Goal: Information Seeking & Learning: Learn about a topic

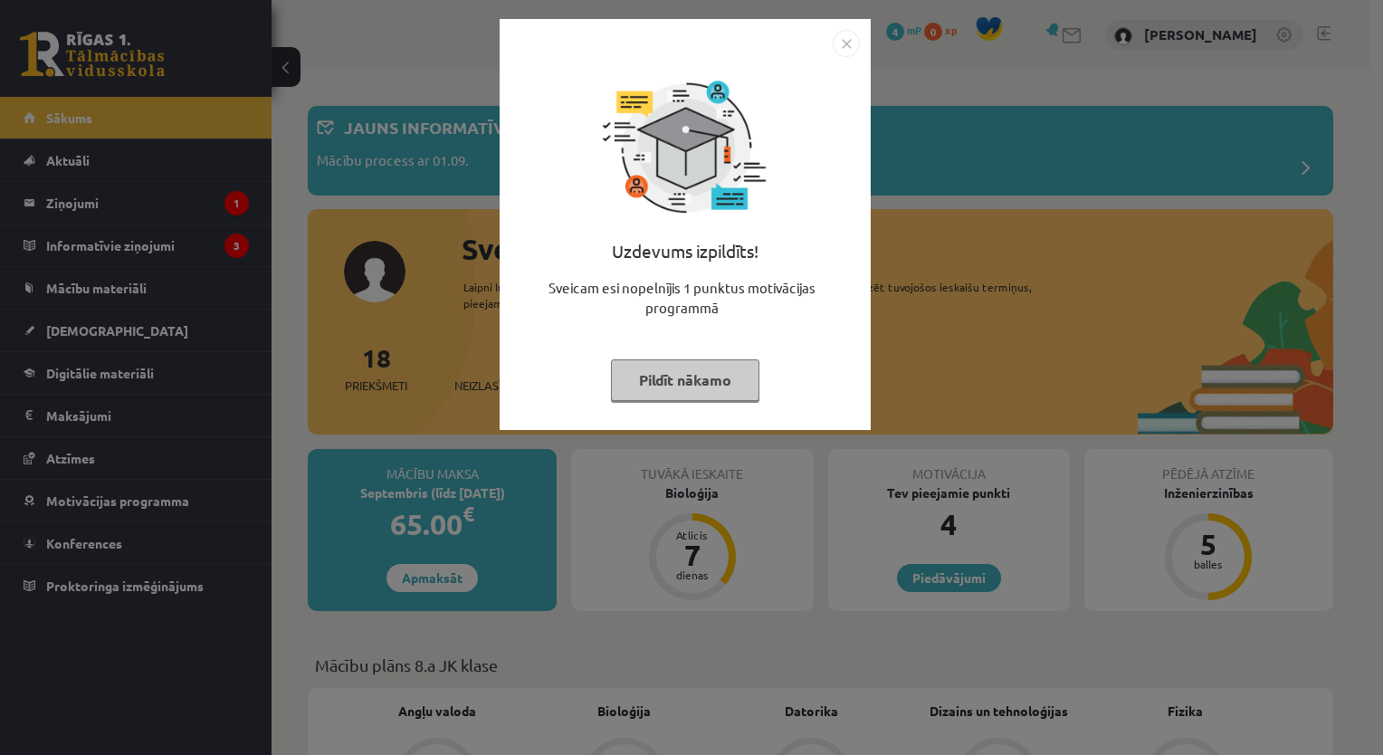
click at [660, 382] on button "Pildīt nākamo" at bounding box center [685, 380] width 148 height 42
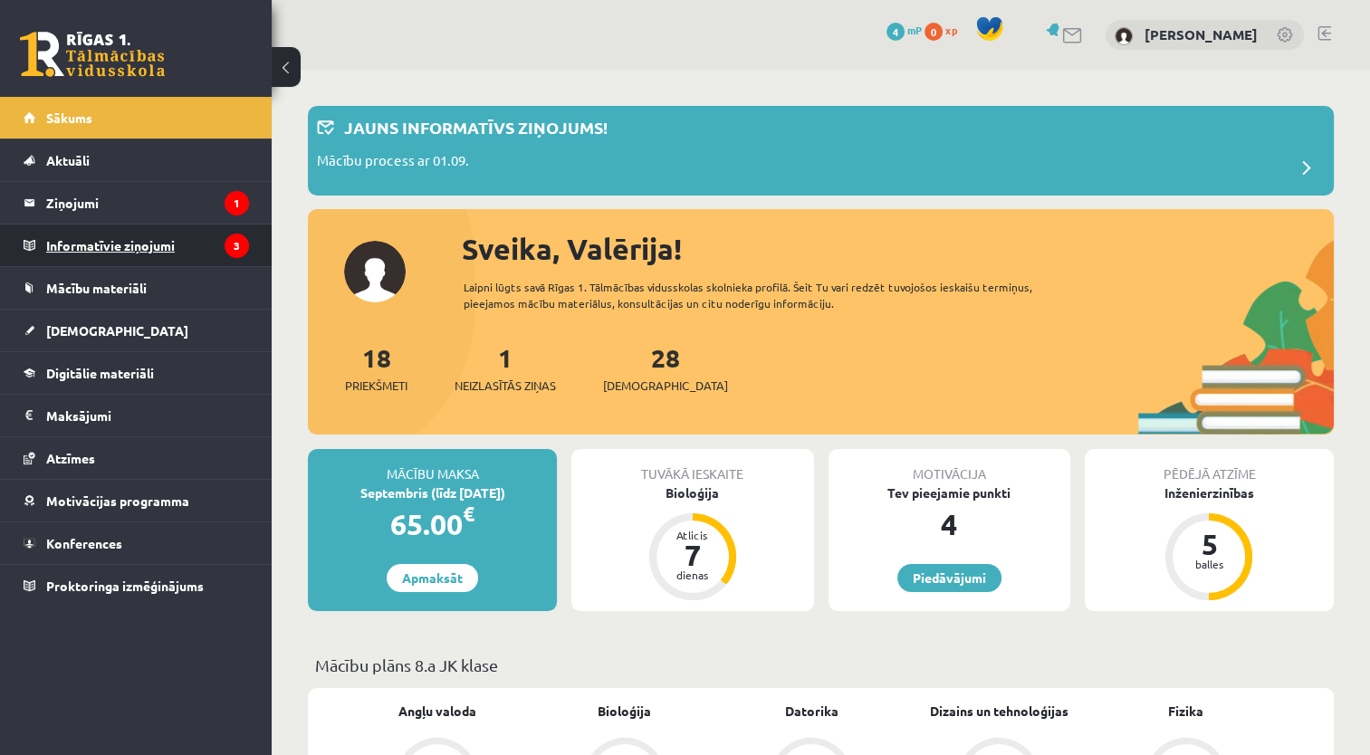
click at [98, 253] on legend "Informatīvie ziņojumi 3" at bounding box center [147, 246] width 203 height 42
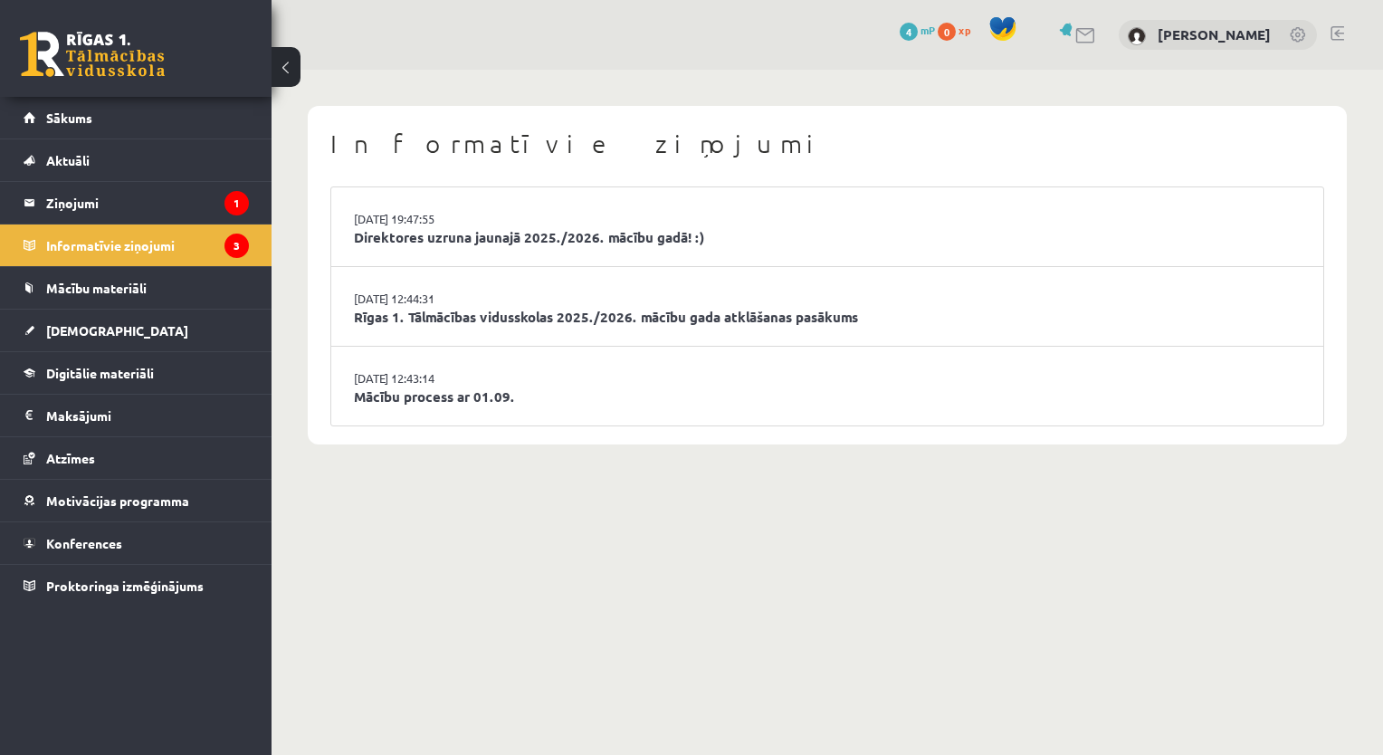
click at [514, 226] on li "29.08.2025 19:47:55 Direktores uzruna jaunajā 2025./2026. mācību gadā! :)" at bounding box center [827, 227] width 992 height 80
click at [514, 235] on link "Direktores uzruna jaunajā 2025./2026. mācību gadā! :)" at bounding box center [827, 237] width 947 height 21
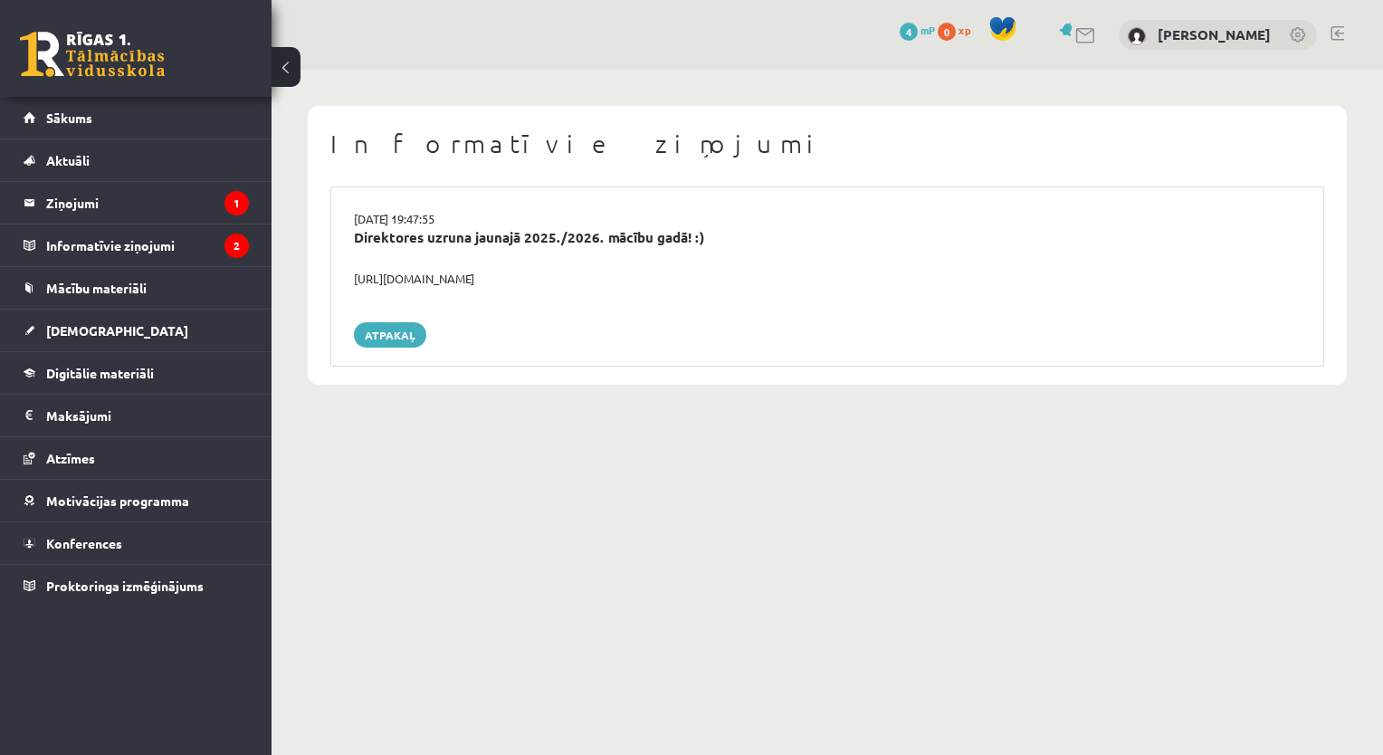
drag, startPoint x: 351, startPoint y: 273, endPoint x: 610, endPoint y: 284, distance: 259.1
click at [610, 284] on div "[URL][DOMAIN_NAME]" at bounding box center [827, 279] width 974 height 18
copy div "[URL][DOMAIN_NAME]"
click at [187, 249] on legend "Informatīvie ziņojumi 2" at bounding box center [147, 246] width 203 height 42
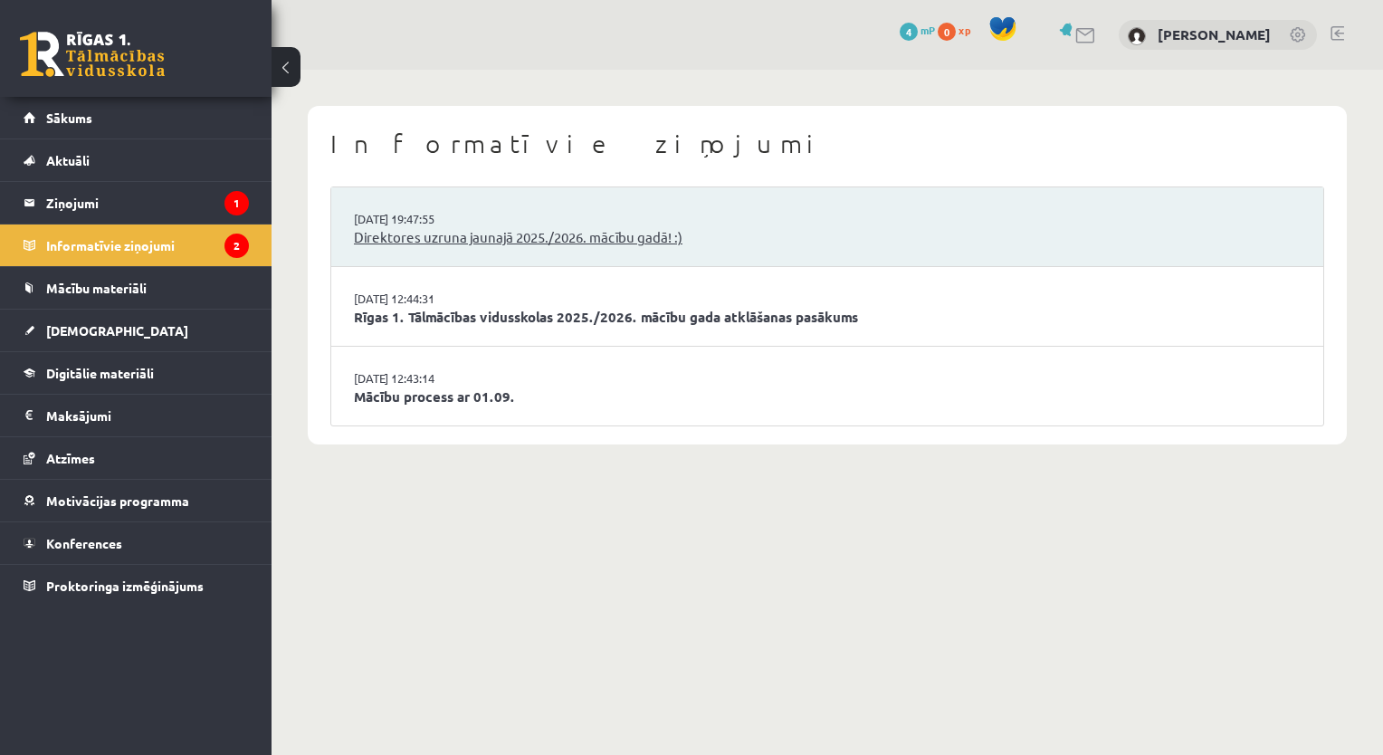
click at [543, 234] on link "Direktores uzruna jaunajā 2025./2026. mācību gadā! :)" at bounding box center [827, 237] width 947 height 21
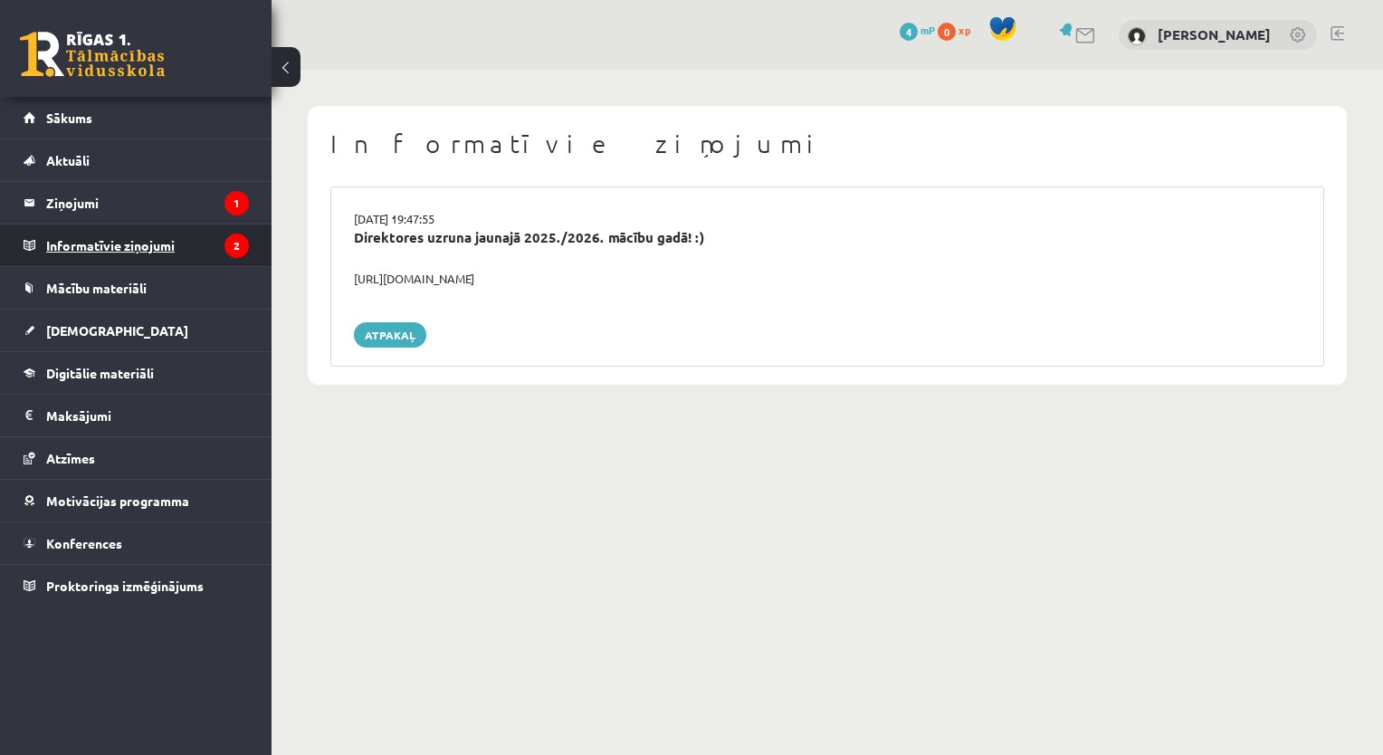
click at [129, 257] on legend "Informatīvie ziņojumi 2" at bounding box center [147, 246] width 203 height 42
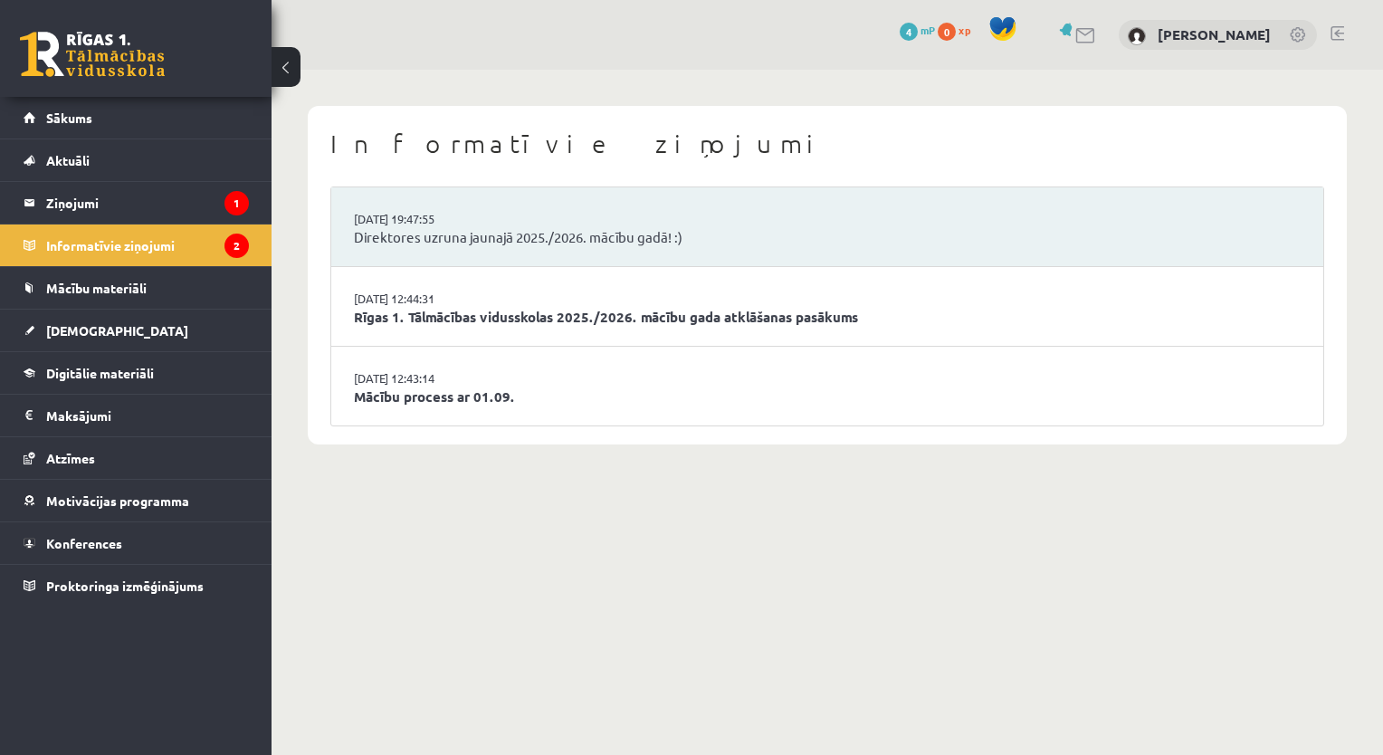
click at [536, 328] on li "[DATE] 12:44:31 Rīgas 1. Tālmācības vidusskolas 2025./2026. mācību gada atklāša…" at bounding box center [827, 307] width 992 height 80
click at [543, 307] on link "Rīgas 1. Tālmācības vidusskolas 2025./2026. mācību gada atklāšanas pasākums" at bounding box center [827, 317] width 947 height 21
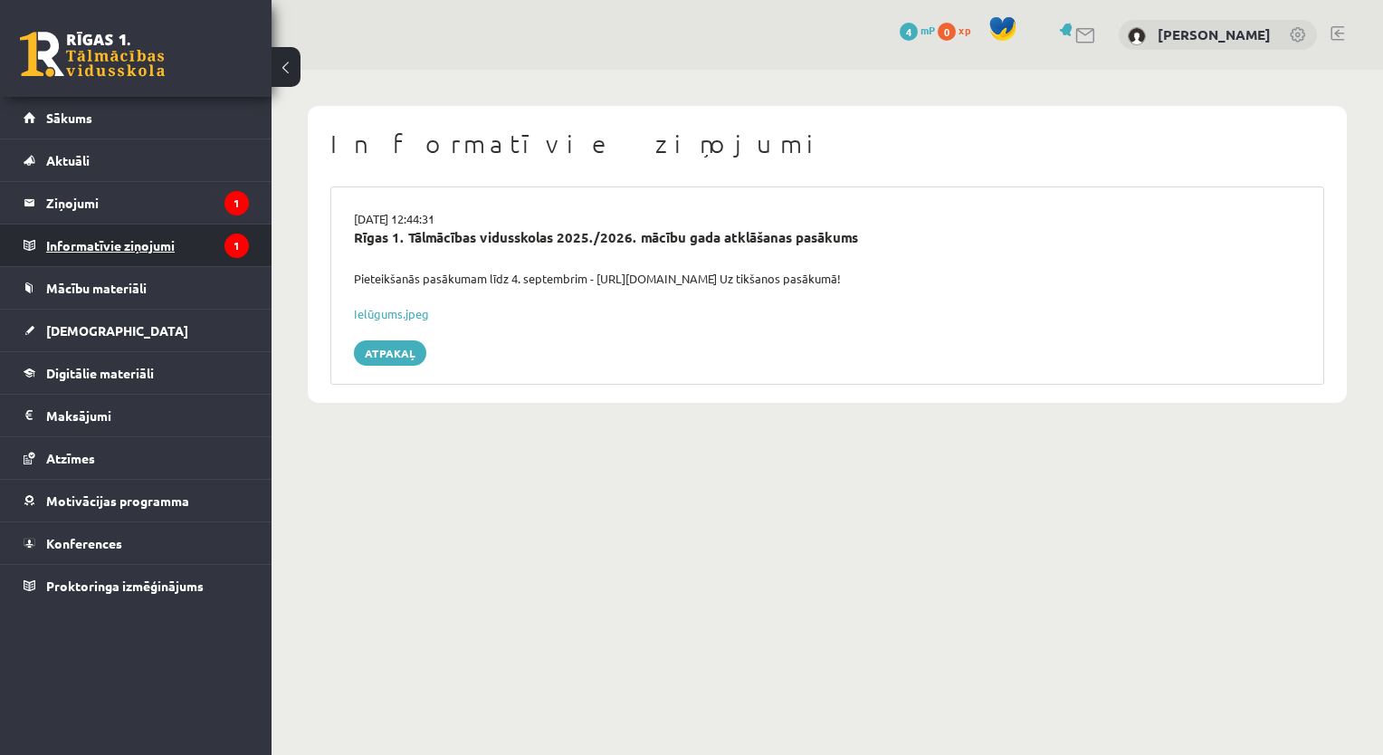
click at [118, 253] on legend "Informatīvie ziņojumi 1" at bounding box center [147, 246] width 203 height 42
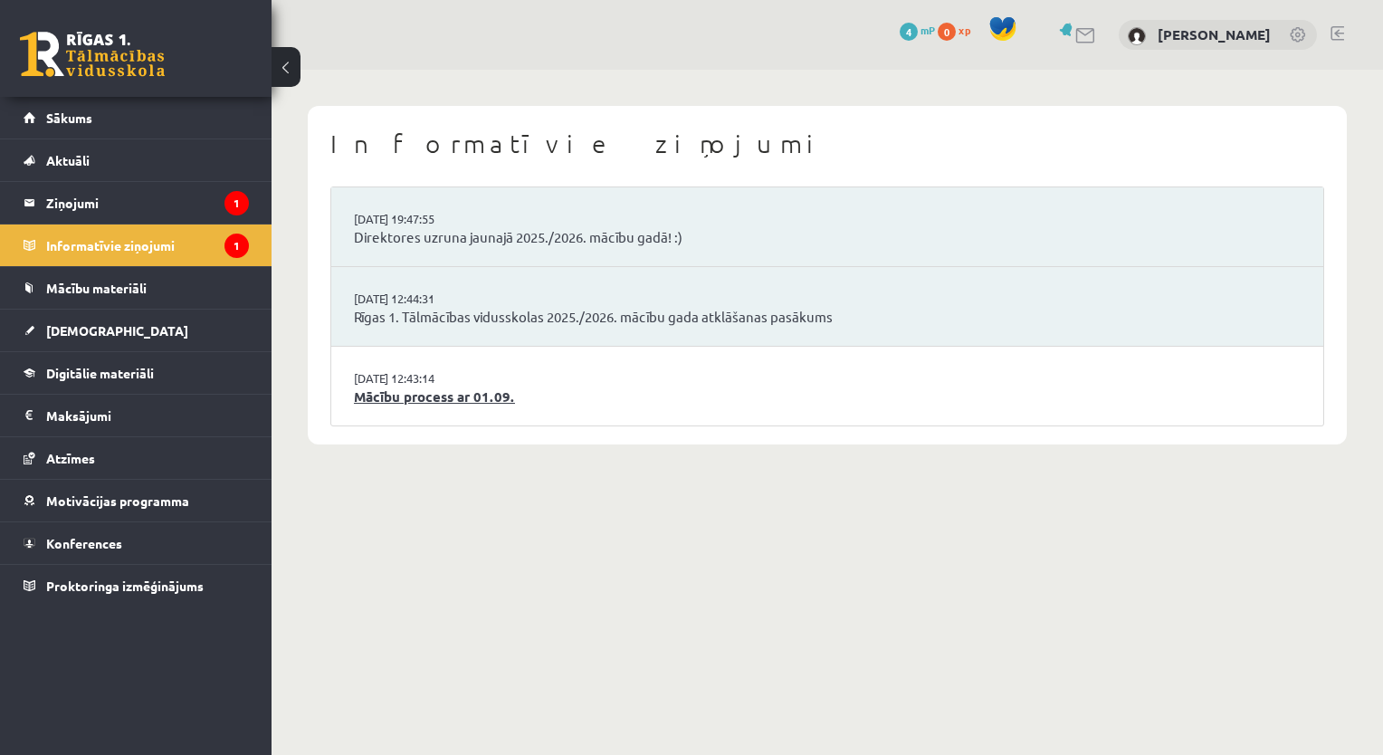
click at [503, 397] on link "Mācību process ar 01.09." at bounding box center [827, 397] width 947 height 21
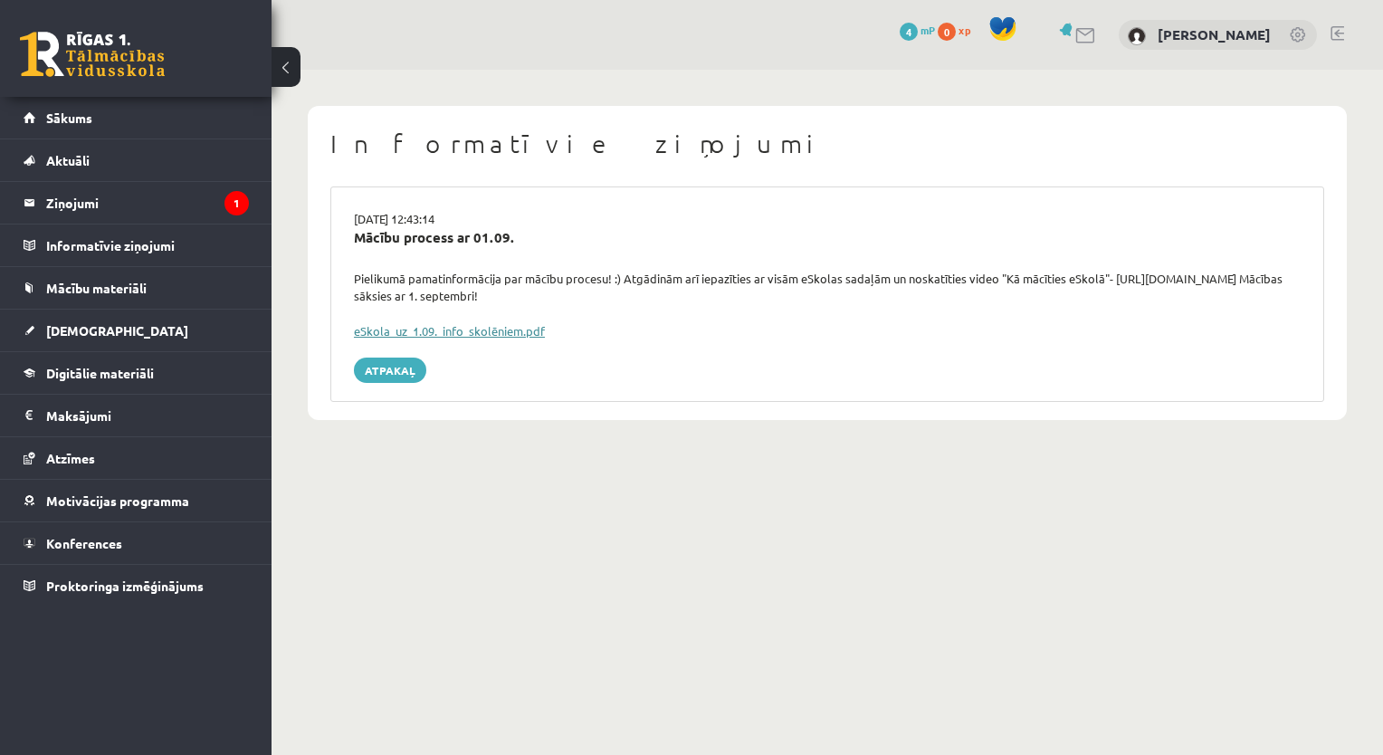
click at [522, 328] on link "eSkola_uz_1.09._info_skolēniem.pdf" at bounding box center [449, 330] width 191 height 15
click at [124, 199] on legend "Ziņojumi 1" at bounding box center [147, 203] width 203 height 42
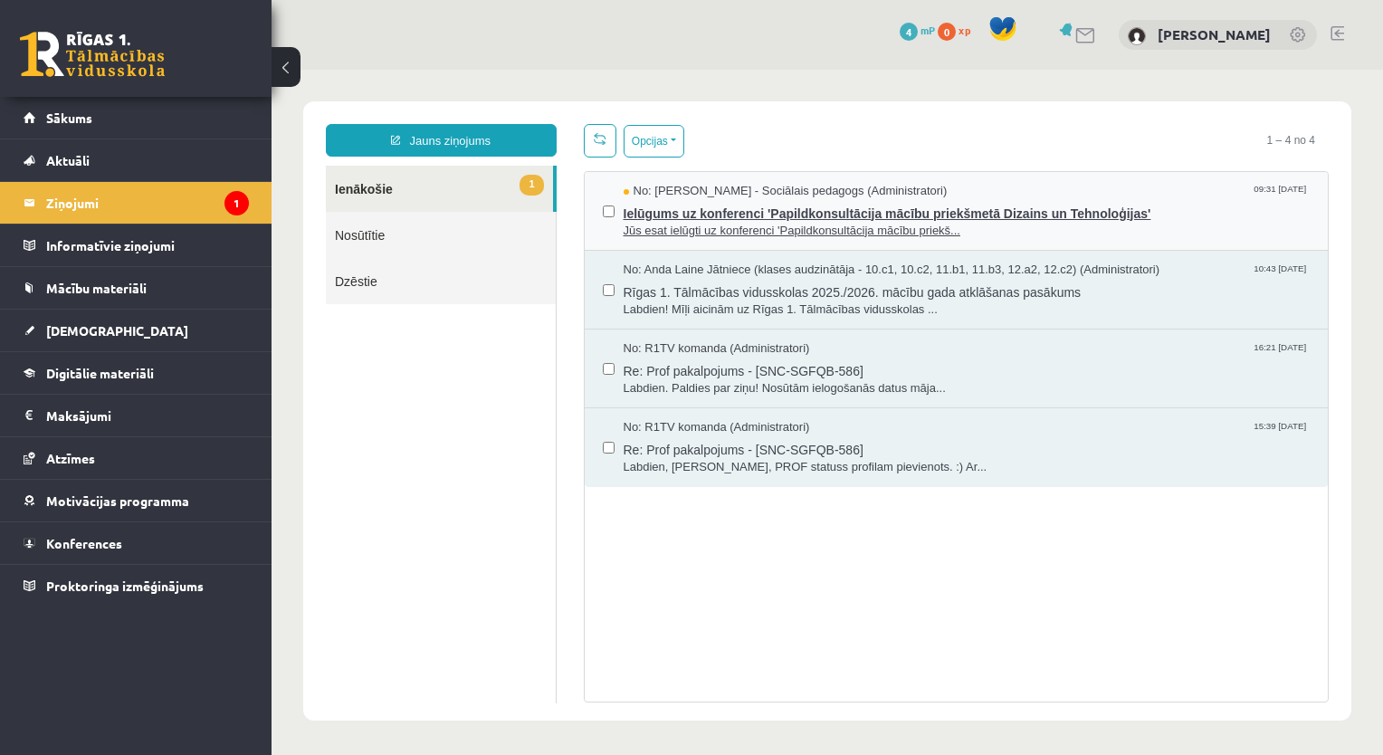
click at [813, 219] on span "Ielūgums uz konferenci 'Papildkonsultācija mācību priekšmetā Dizains un Tehnolo…" at bounding box center [967, 211] width 687 height 23
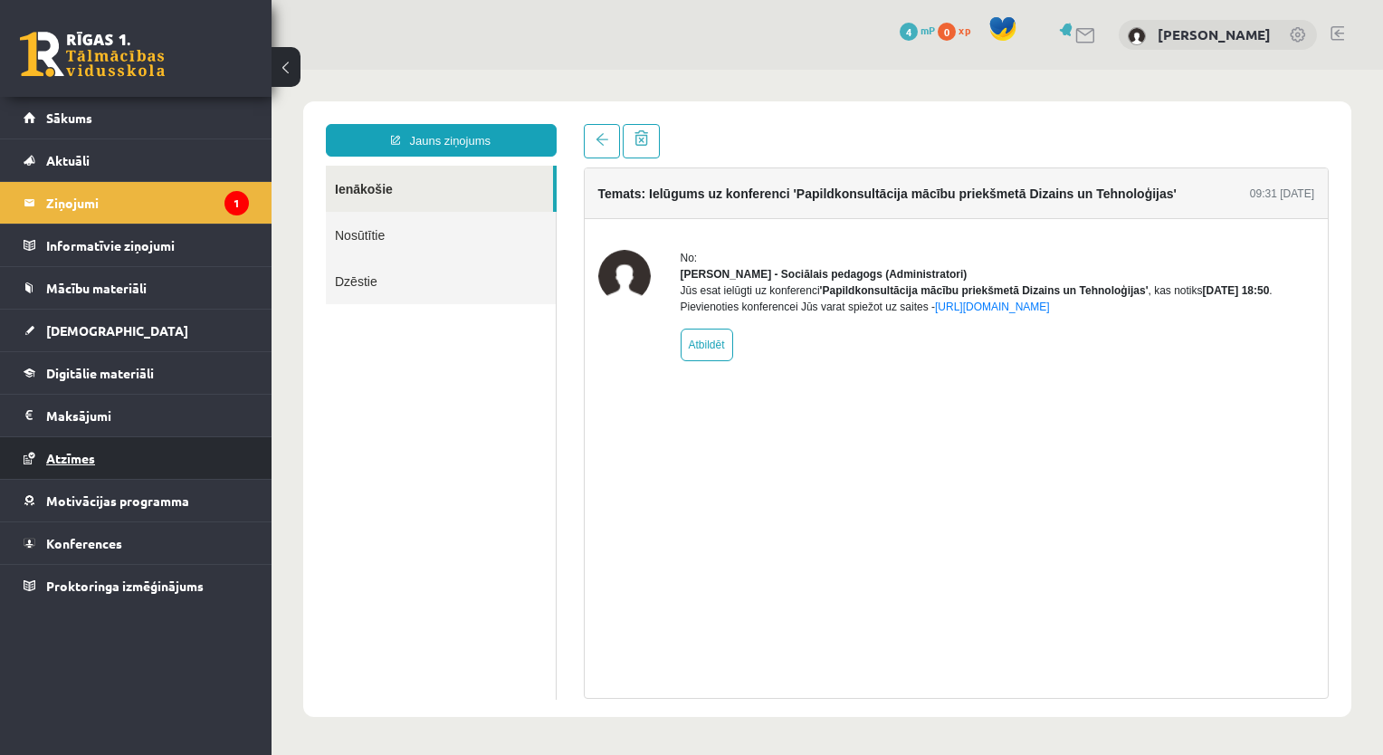
click at [36, 459] on link "Atzīmes" at bounding box center [136, 458] width 225 height 42
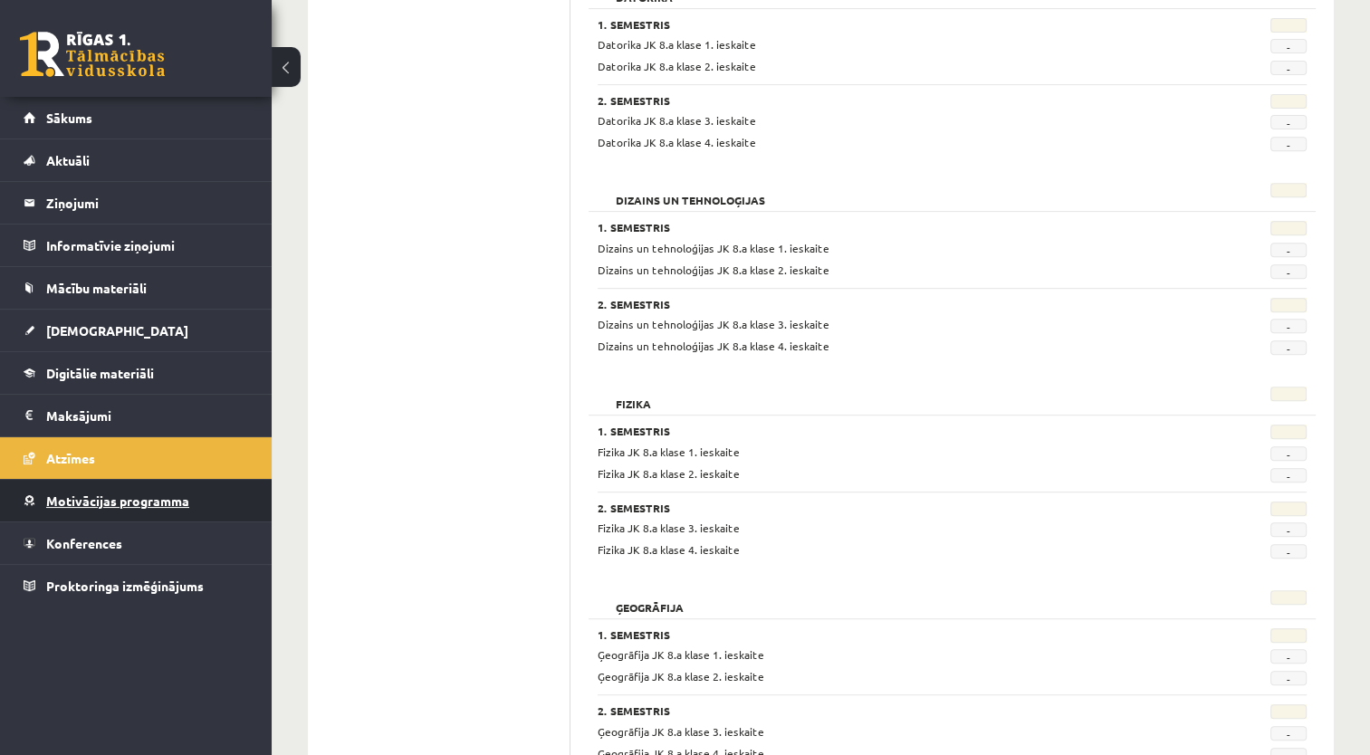
scroll to position [724, 0]
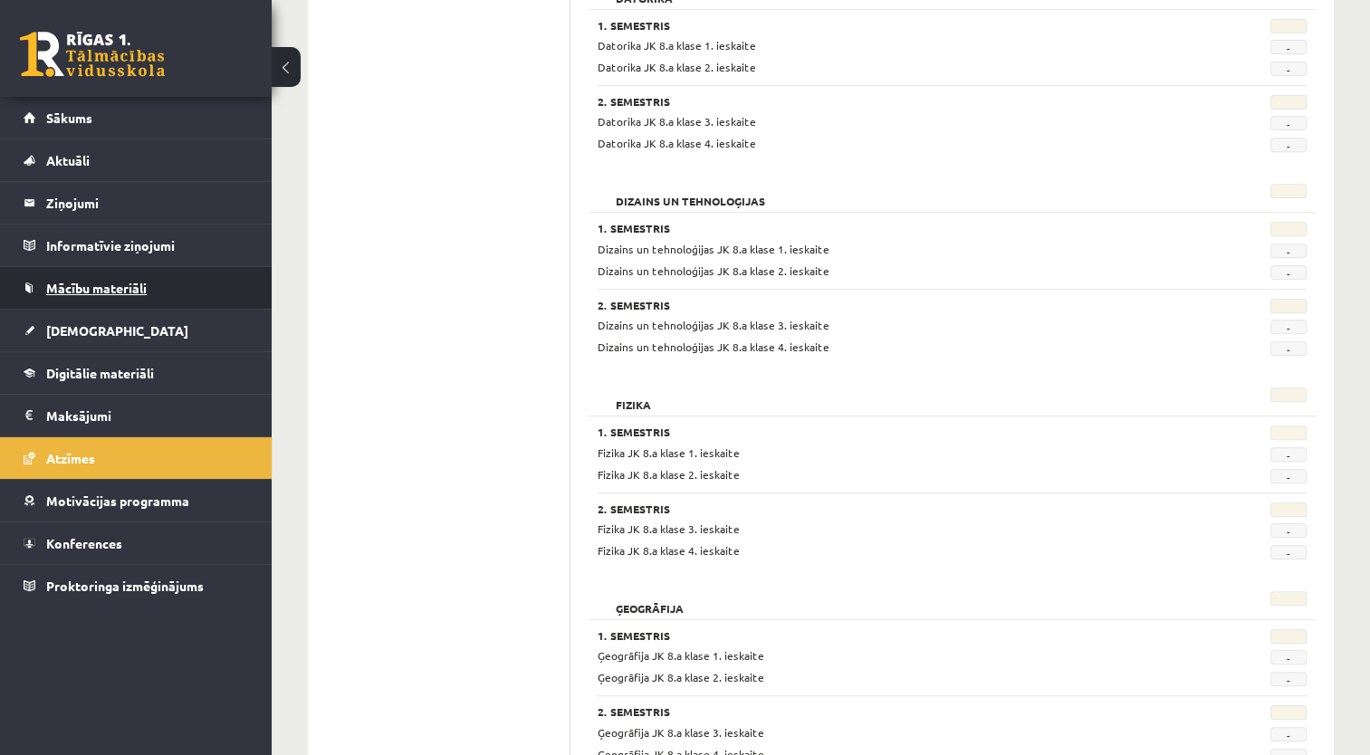
click at [99, 291] on span "Mācību materiāli" at bounding box center [96, 288] width 100 height 16
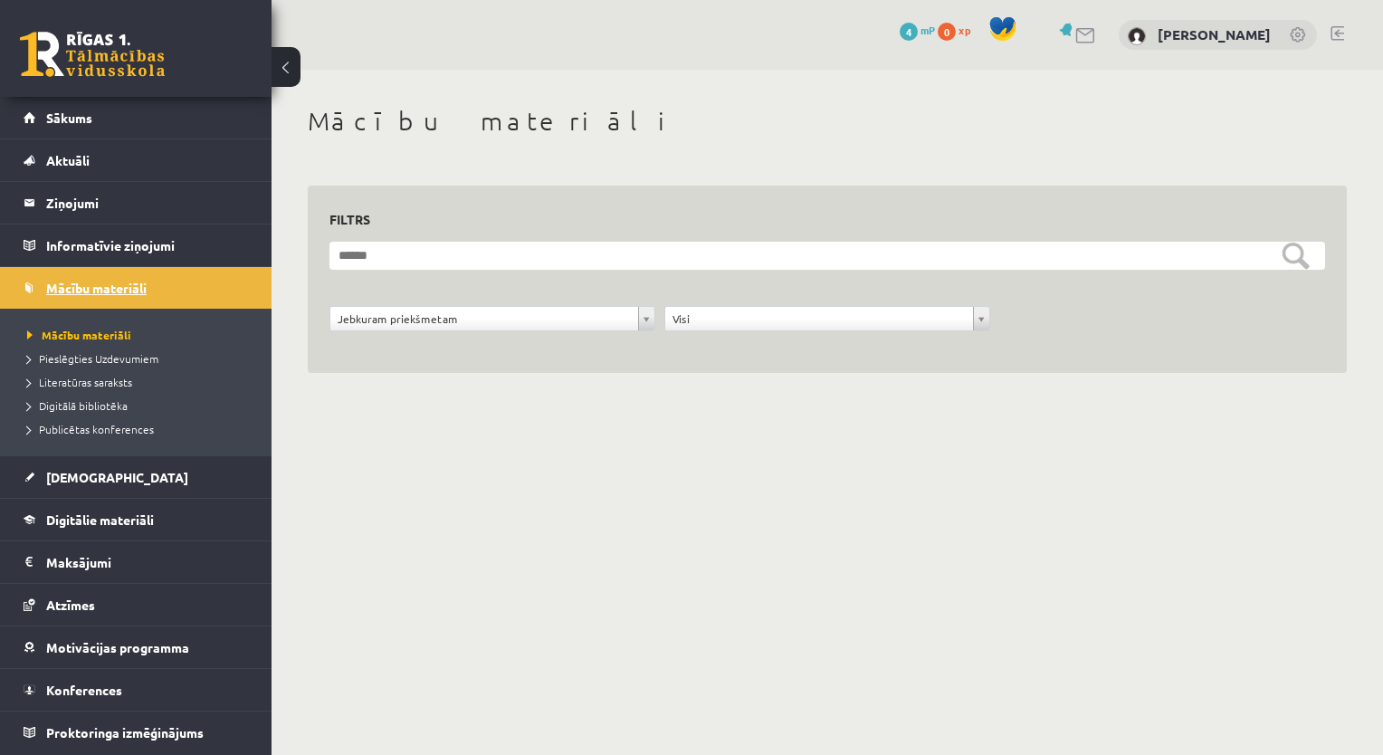
click at [120, 289] on span "Mācību materiāli" at bounding box center [96, 288] width 100 height 16
